Goal: Task Accomplishment & Management: Use online tool/utility

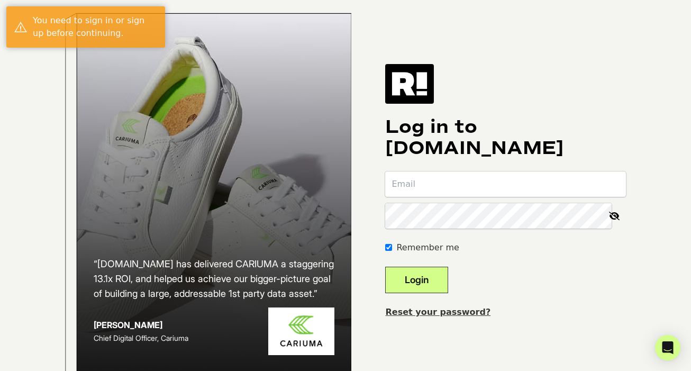
type input "[EMAIL_ADDRESS][PERSON_NAME][DOMAIN_NAME]"
click at [434, 291] on button "Login" at bounding box center [416, 280] width 63 height 26
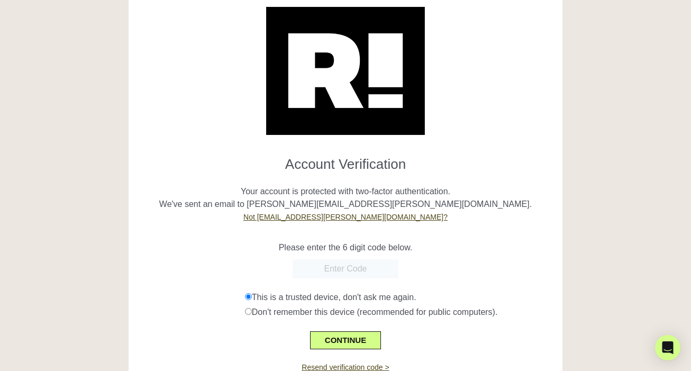
scroll to position [75, 0]
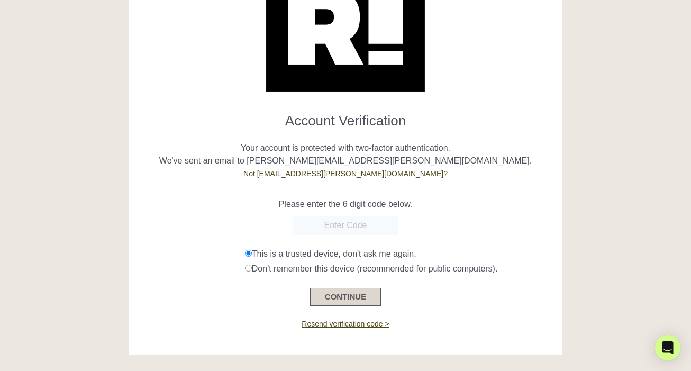
click at [359, 294] on button "CONTINUE" at bounding box center [345, 297] width 71 height 18
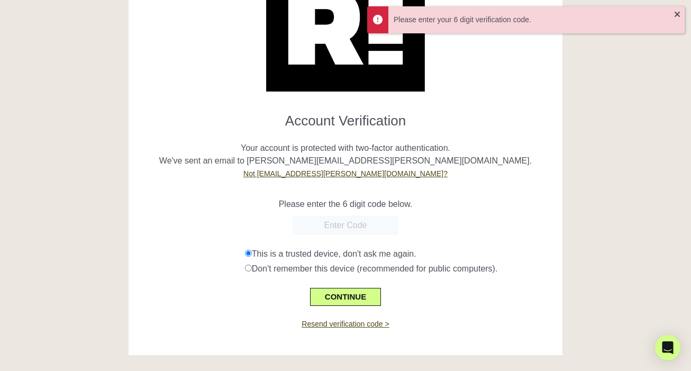
click at [382, 224] on input "text" at bounding box center [346, 225] width 106 height 19
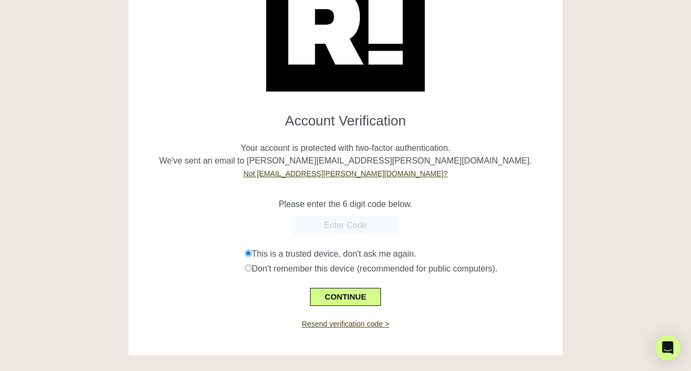
paste input "757689"
type input "757689"
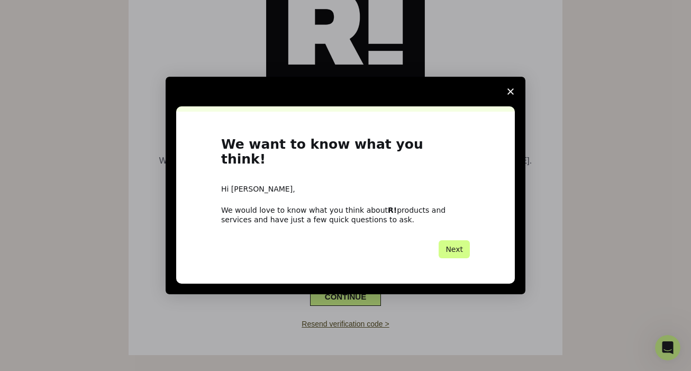
scroll to position [0, 0]
click at [511, 95] on polygon "Close survey" at bounding box center [510, 91] width 6 height 6
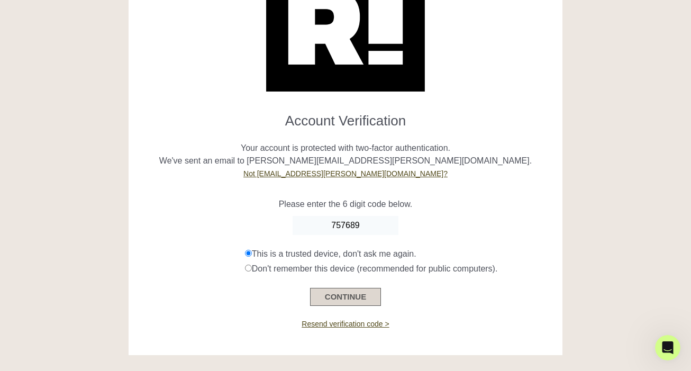
click at [364, 296] on button "CONTINUE" at bounding box center [345, 297] width 71 height 18
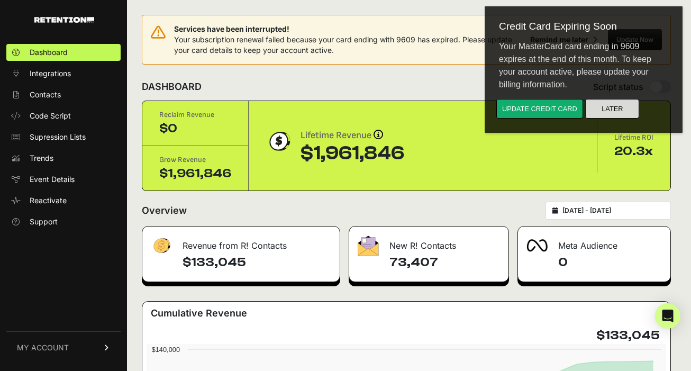
click at [604, 106] on button "Later" at bounding box center [612, 109] width 54 height 20
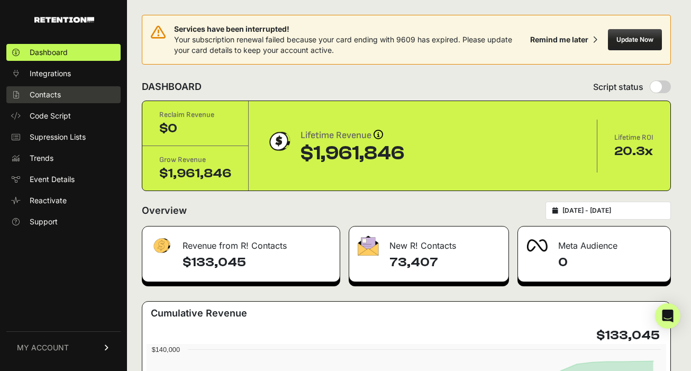
click at [59, 97] on span "Contacts" at bounding box center [45, 94] width 31 height 11
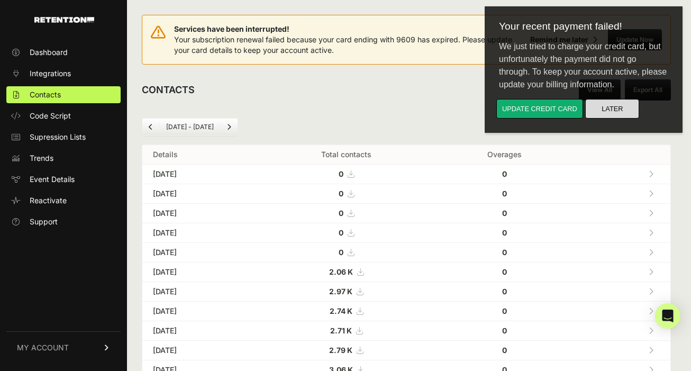
click at [605, 106] on button "Later" at bounding box center [612, 109] width 54 height 20
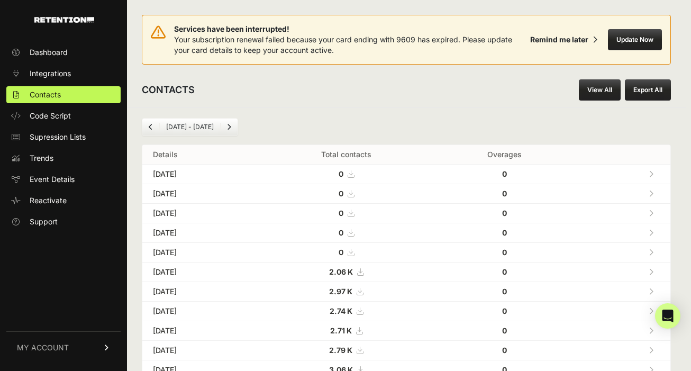
click at [149, 128] on icon "Previous" at bounding box center [151, 127] width 4 height 6
click at [151, 128] on icon "Previous" at bounding box center [151, 127] width 4 height 6
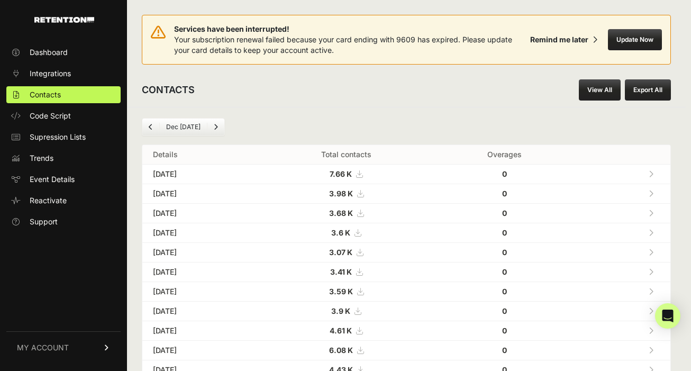
click at [151, 128] on icon "Previous" at bounding box center [151, 127] width 4 height 6
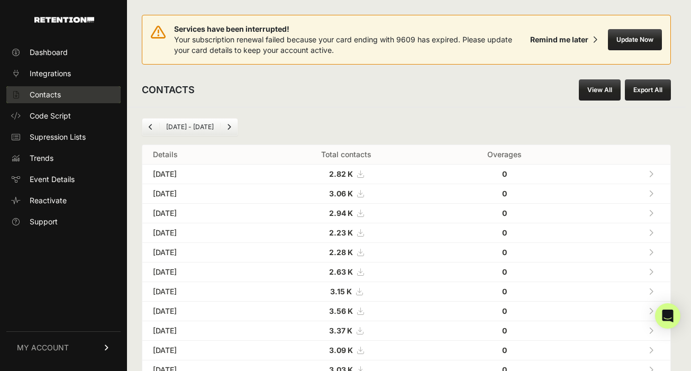
click at [54, 95] on span "Contacts" at bounding box center [45, 94] width 31 height 11
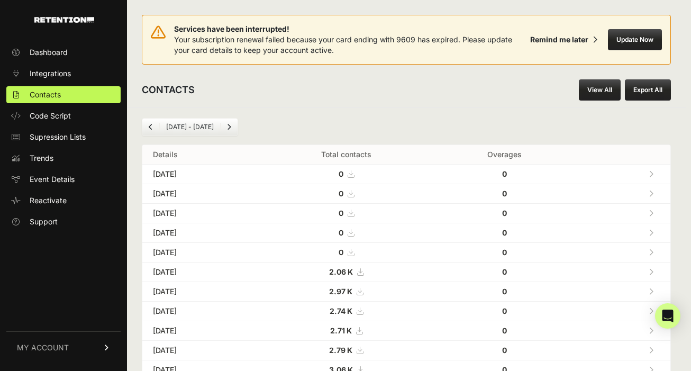
click at [604, 96] on link "View All" at bounding box center [600, 89] width 42 height 21
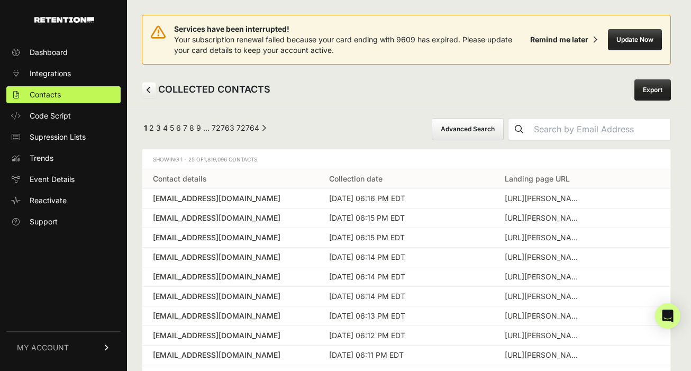
click at [617, 126] on input "text" at bounding box center [600, 129] width 141 height 21
type input "hecoleman90"
click at [508, 119] on button "submit" at bounding box center [518, 129] width 21 height 21
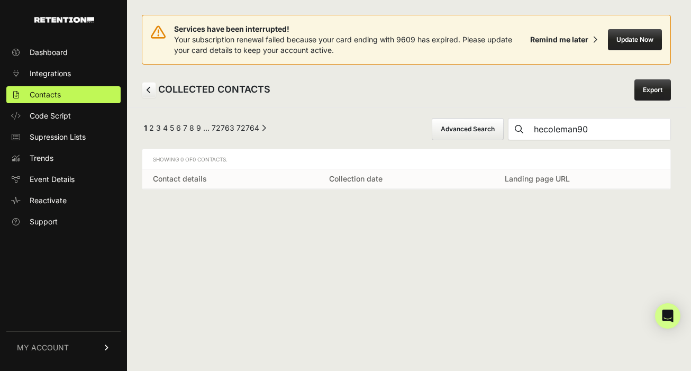
click at [508, 119] on button "submit" at bounding box center [518, 129] width 21 height 21
click at [586, 129] on input "hecoleman90" at bounding box center [600, 129] width 141 height 21
click at [504, 127] on button "Advanced Search" at bounding box center [468, 129] width 72 height 22
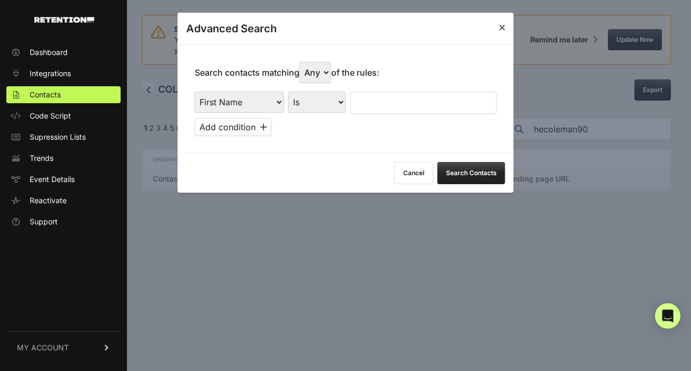
click at [387, 106] on input "text" at bounding box center [423, 103] width 147 height 22
type input "Haylee"
click at [467, 174] on button "Search Contacts" at bounding box center [472, 173] width 68 height 22
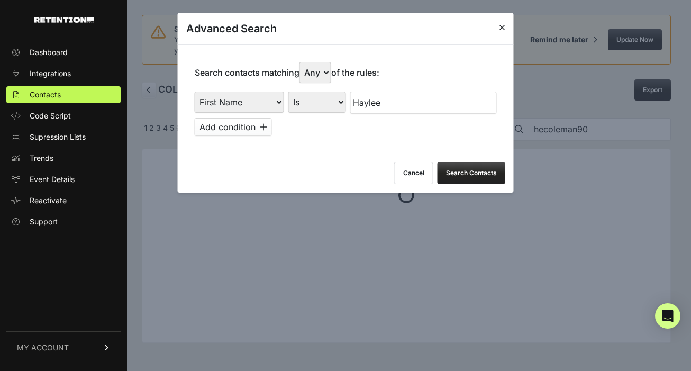
click at [314, 77] on select "Any All" at bounding box center [315, 72] width 32 height 21
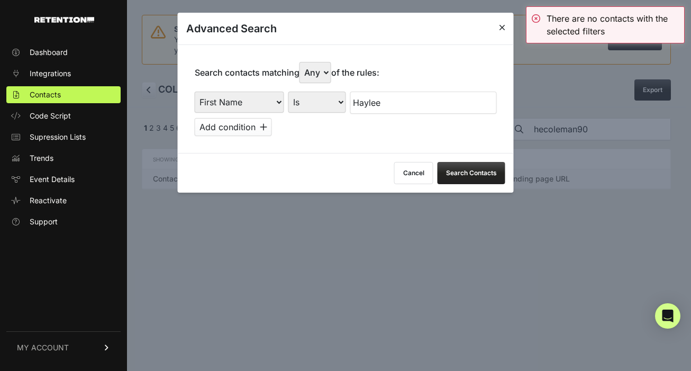
click at [504, 30] on icon at bounding box center [502, 27] width 6 height 8
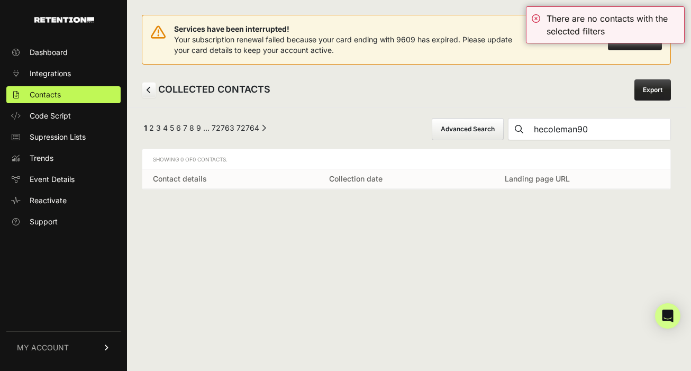
click at [595, 132] on input "hecoleman90" at bounding box center [600, 129] width 141 height 21
click at [368, 110] on div "← Previous 1 2 3 4 5 6 7 8 9 … 72763 72764 Next → Advanced Search Showing 0 of …" at bounding box center [406, 153] width 559 height 93
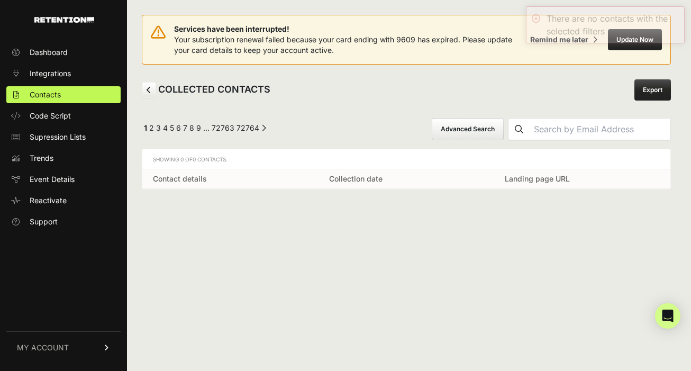
click at [153, 128] on link "2" at bounding box center [151, 127] width 5 height 9
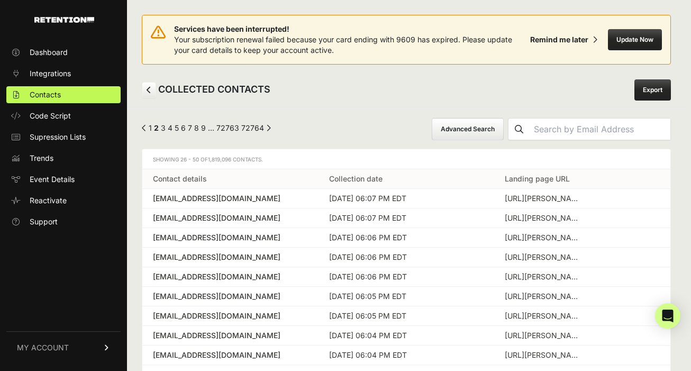
drag, startPoint x: 590, startPoint y: 125, endPoint x: 581, endPoint y: 122, distance: 9.5
click at [590, 125] on input "text" at bounding box center [600, 129] width 141 height 21
click at [508, 119] on button "submit" at bounding box center [518, 129] width 21 height 21
type input "llm74"
click at [508, 119] on button "submit" at bounding box center [518, 129] width 21 height 21
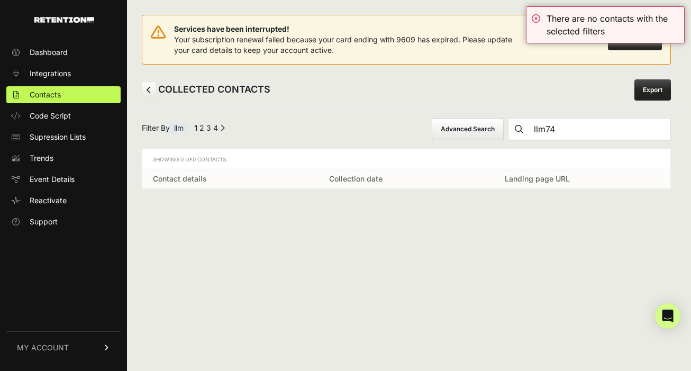
click at [601, 131] on input "llm74" at bounding box center [600, 129] width 141 height 21
click at [608, 98] on div "COLLECTED CONTACTS Export" at bounding box center [406, 90] width 559 height 34
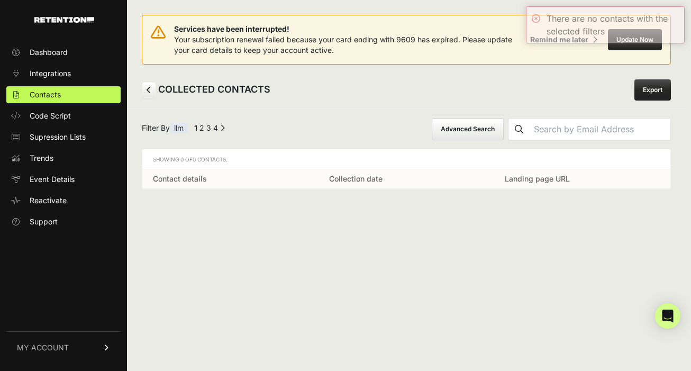
click at [681, 94] on div "COLLECTED CONTACTS Export" at bounding box center [406, 90] width 559 height 34
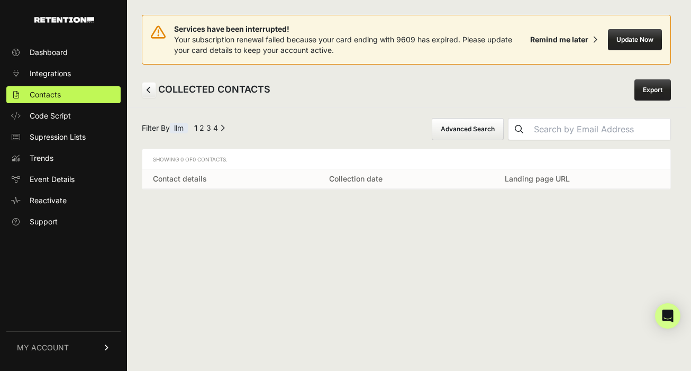
click at [650, 94] on link "Export" at bounding box center [652, 89] width 37 height 21
click at [570, 129] on input "llm74" at bounding box center [600, 129] width 141 height 21
click at [516, 229] on div "Services have been interrupted! Your subscription renewal failed because your c…" at bounding box center [406, 185] width 559 height 371
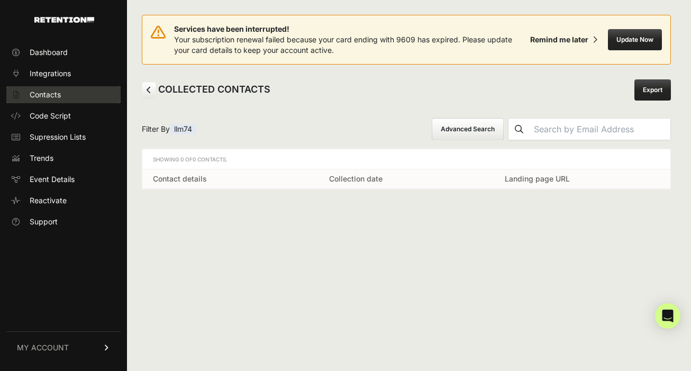
click at [50, 95] on span "Contacts" at bounding box center [45, 94] width 31 height 11
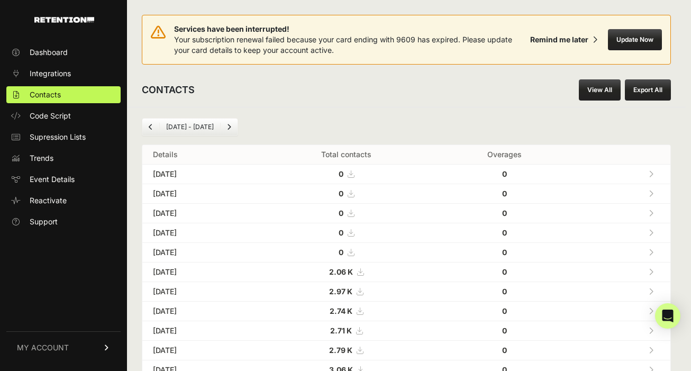
click at [605, 88] on link "View All" at bounding box center [600, 89] width 42 height 21
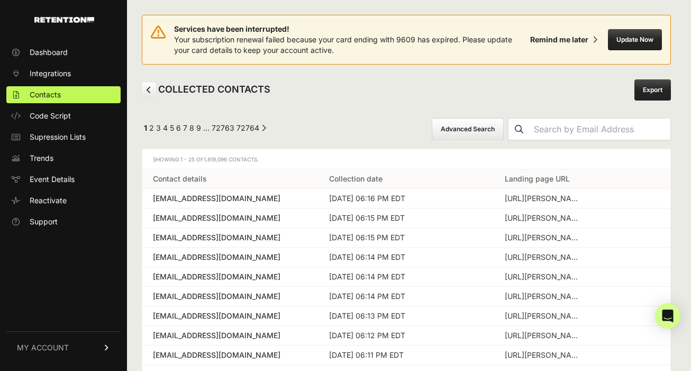
click at [660, 92] on link "Export" at bounding box center [652, 89] width 37 height 21
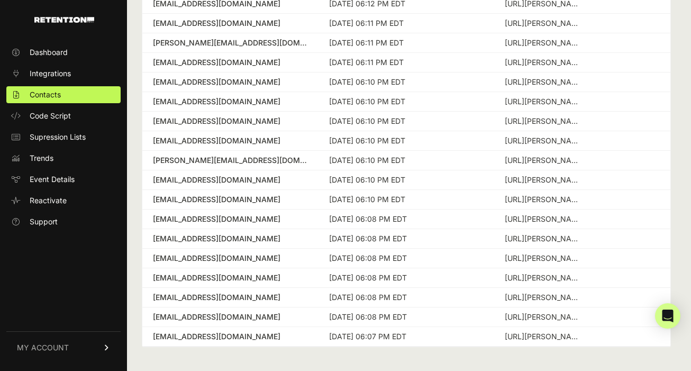
scroll to position [333, 0]
